Goal: Check status

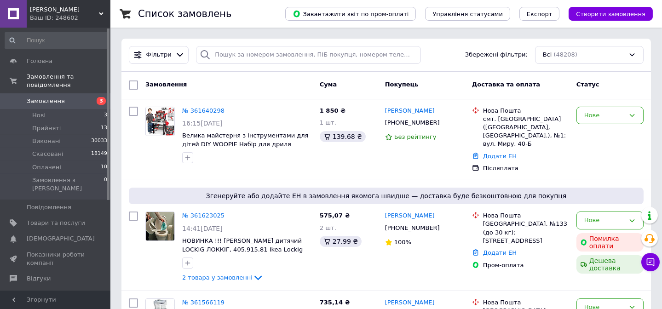
click at [35, 98] on link "Замовлення 3" at bounding box center [56, 101] width 113 height 16
click at [37, 97] on span "Замовлення" at bounding box center [46, 101] width 38 height 8
